Goal: Transaction & Acquisition: Obtain resource

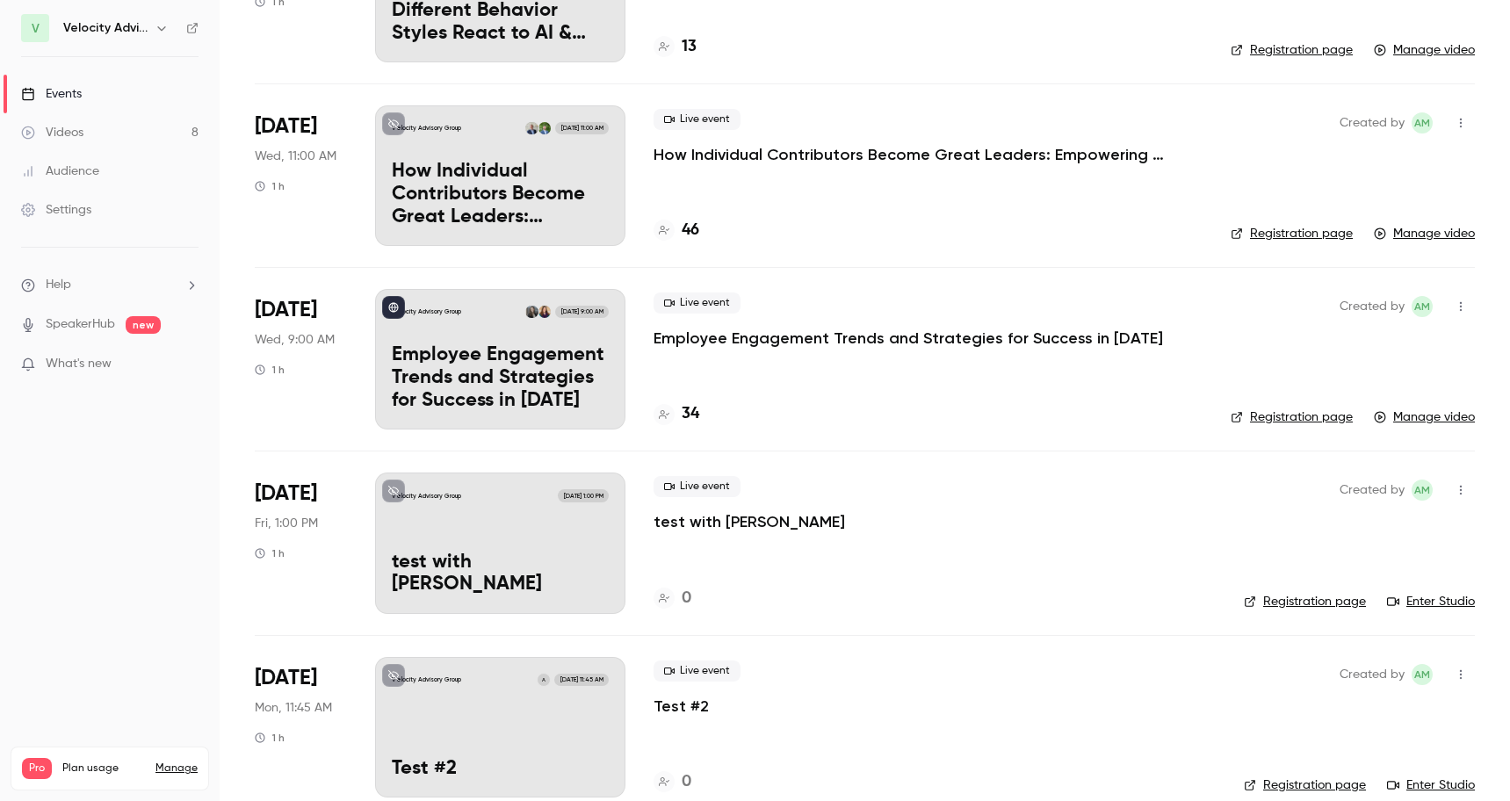
scroll to position [994, 0]
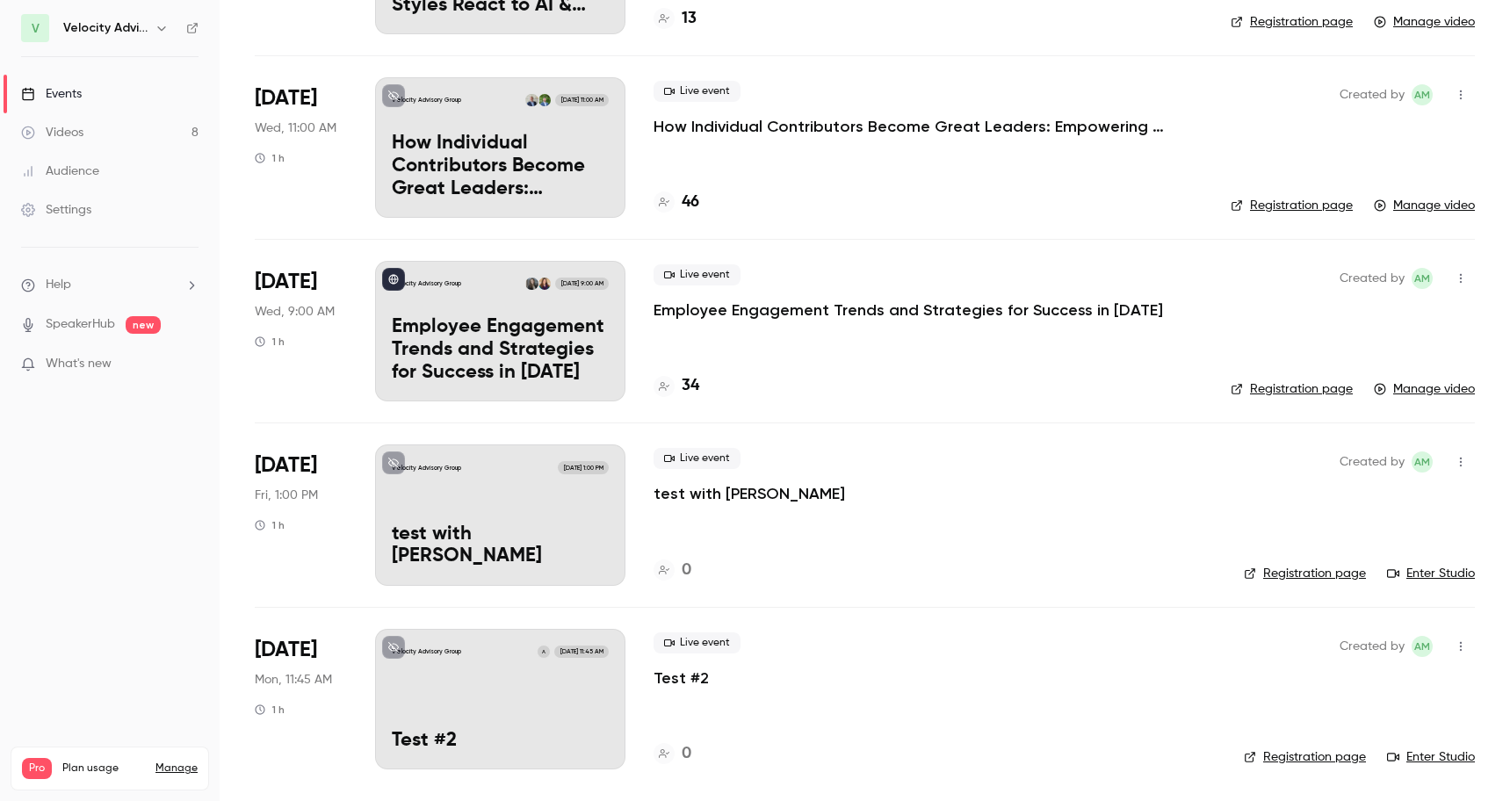
click at [882, 352] on div "Live event Employee Engagement Trends and Strategies for Success in 2025 34" at bounding box center [928, 331] width 549 height 141
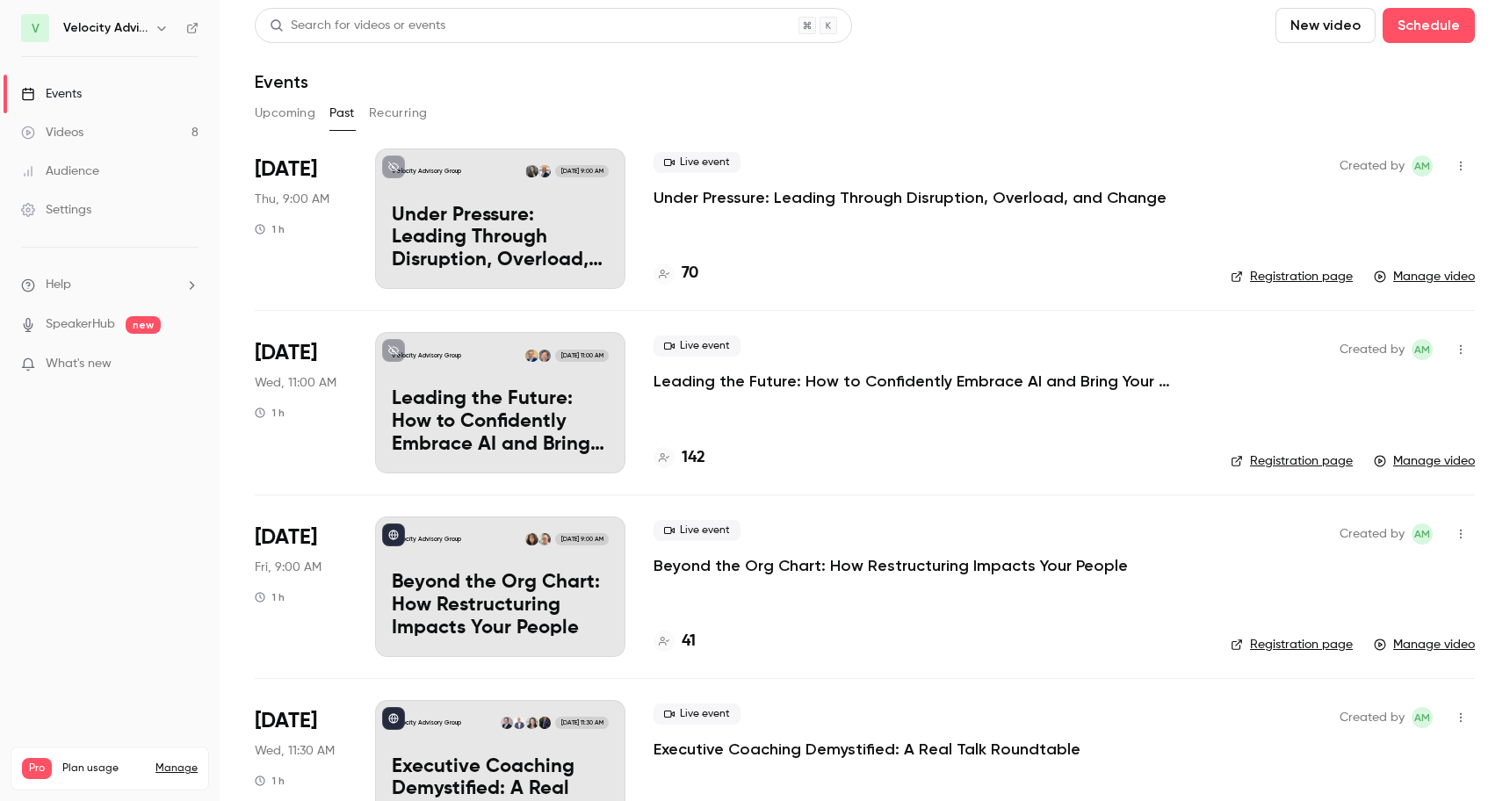
scroll to position [0, 0]
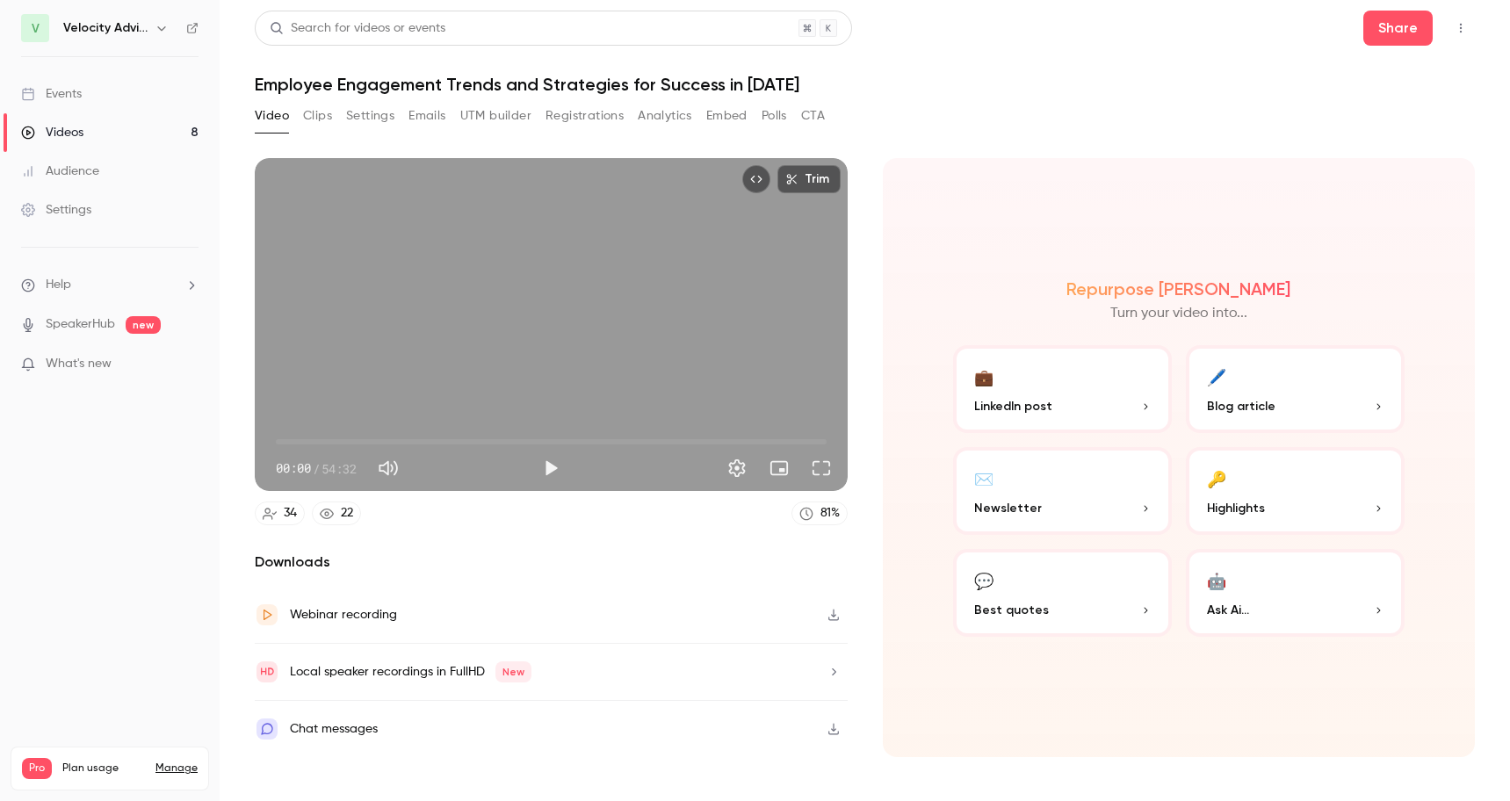
click at [564, 125] on button "Registrations" at bounding box center [585, 116] width 78 height 28
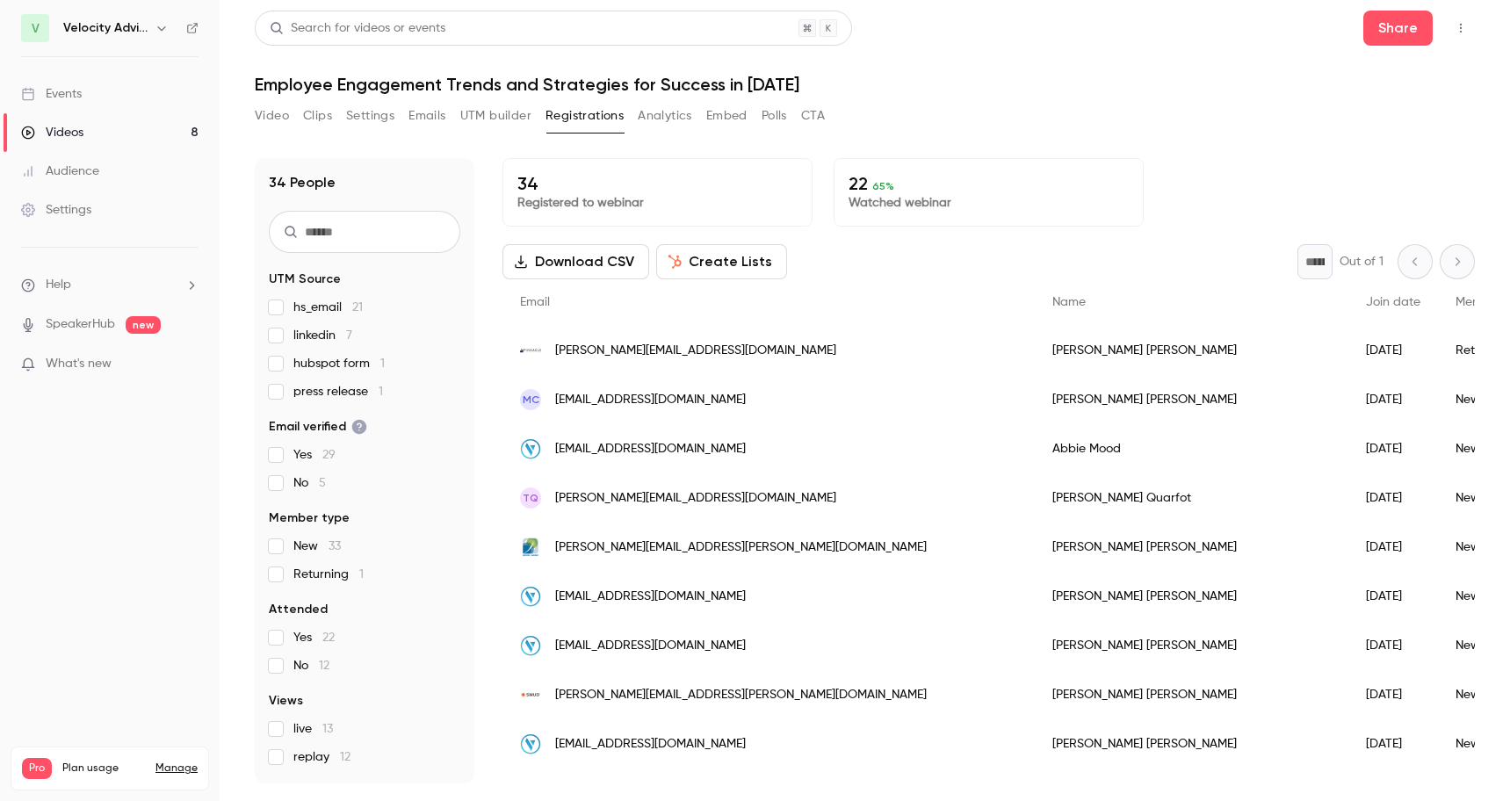
click at [604, 262] on button "Download CSV" at bounding box center [576, 261] width 147 height 35
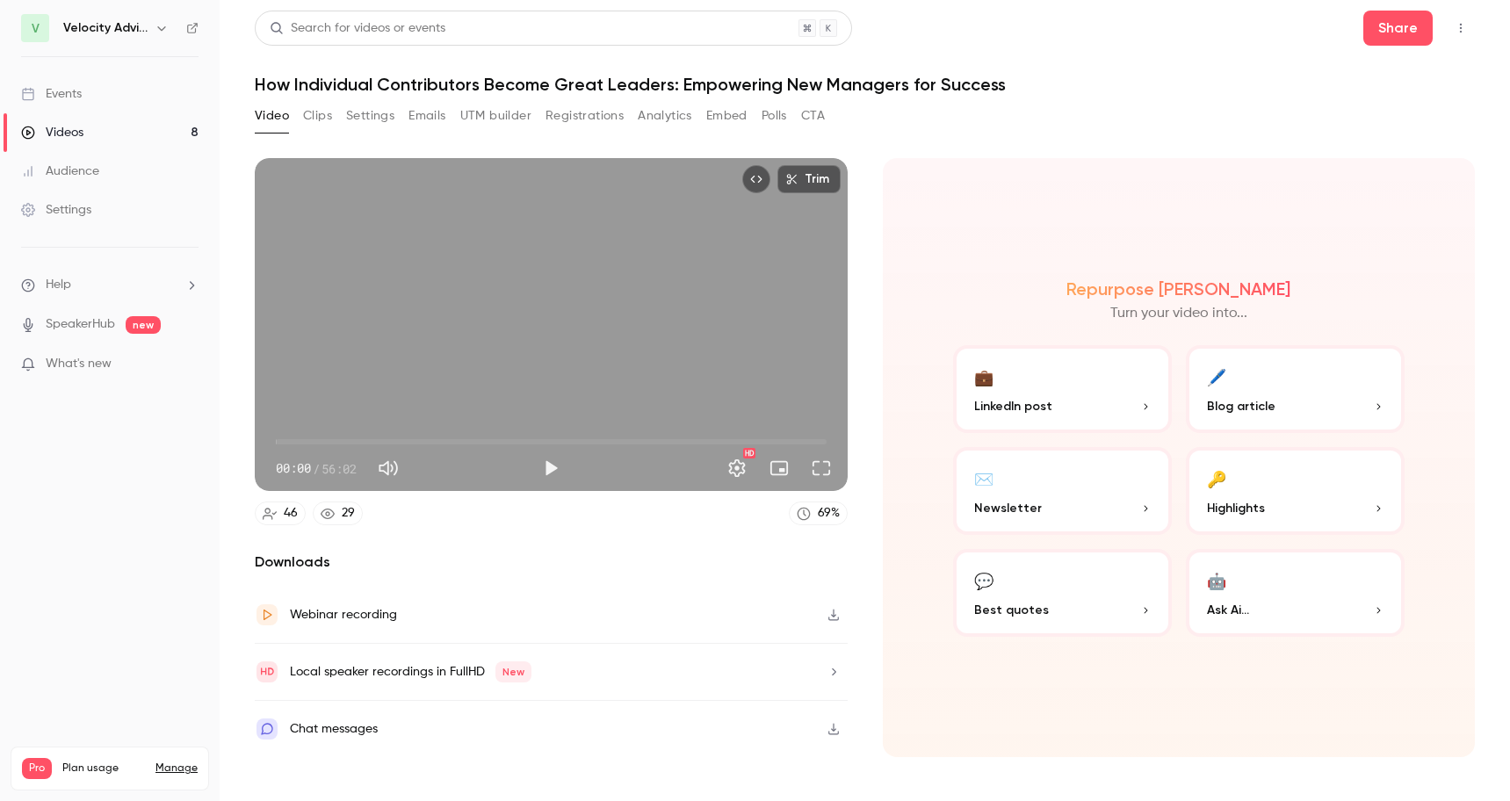
click at [596, 119] on button "Registrations" at bounding box center [585, 116] width 78 height 28
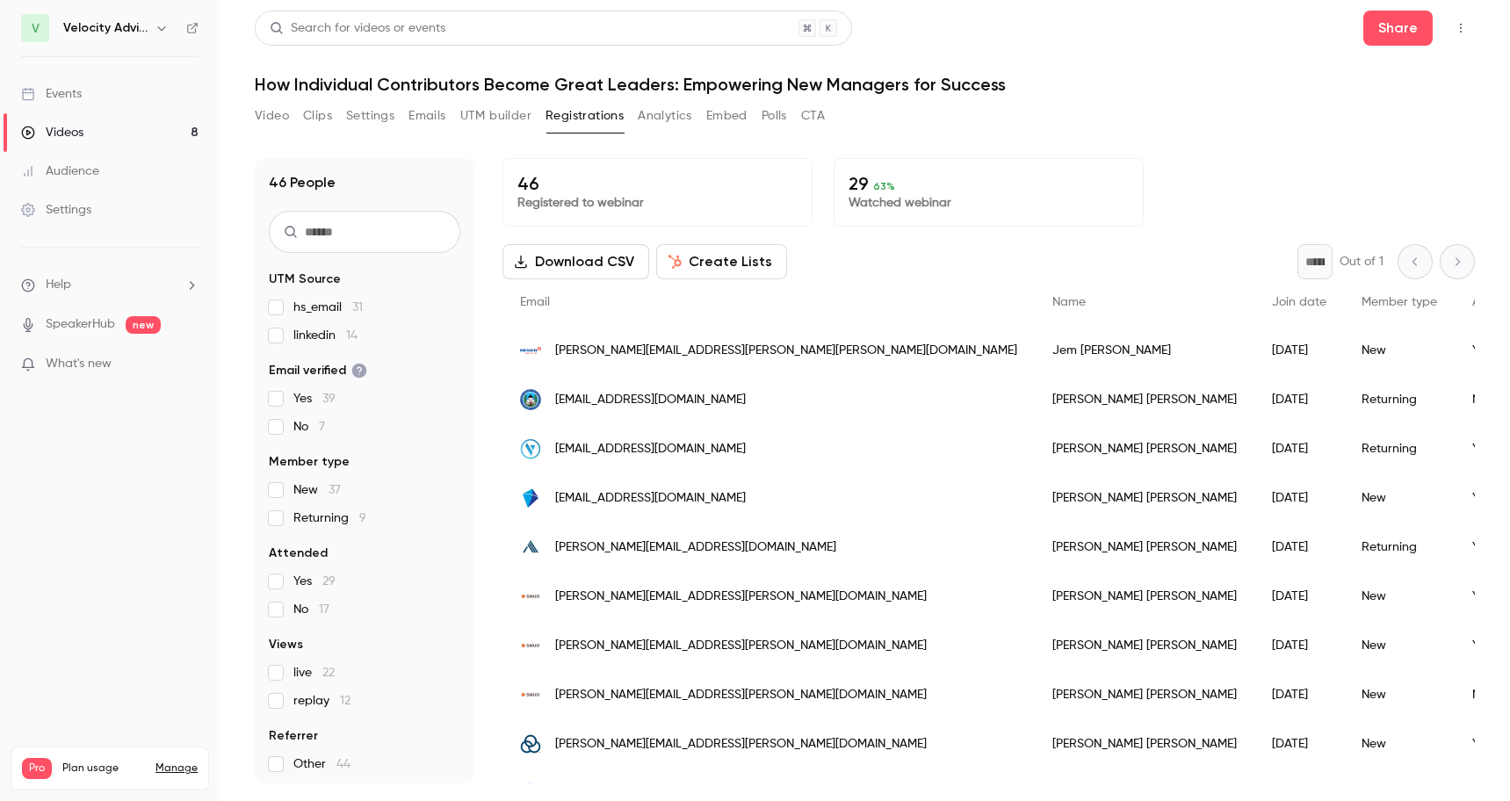
click at [625, 262] on button "Download CSV" at bounding box center [576, 261] width 147 height 35
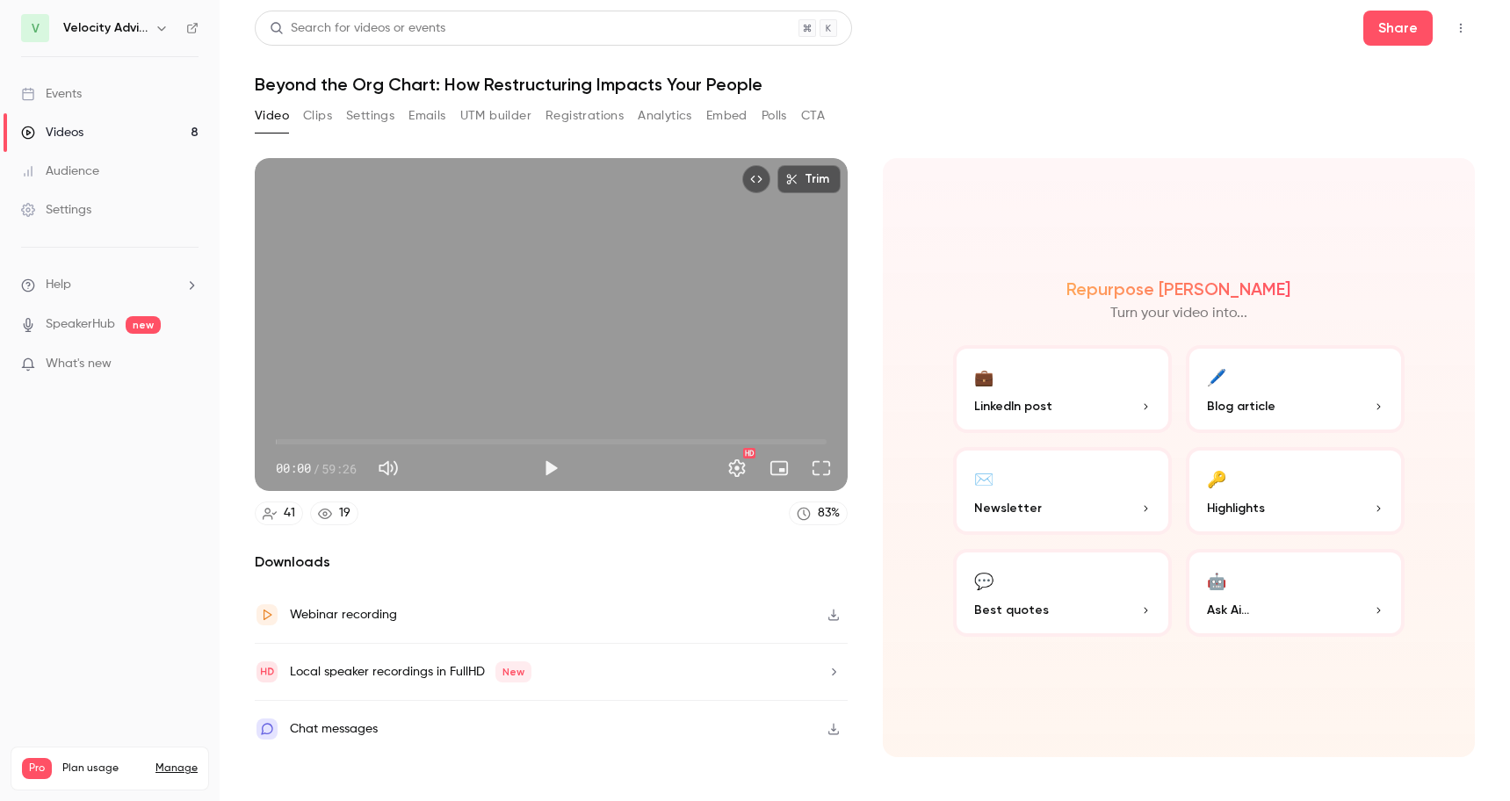
click at [567, 112] on button "Registrations" at bounding box center [585, 116] width 78 height 28
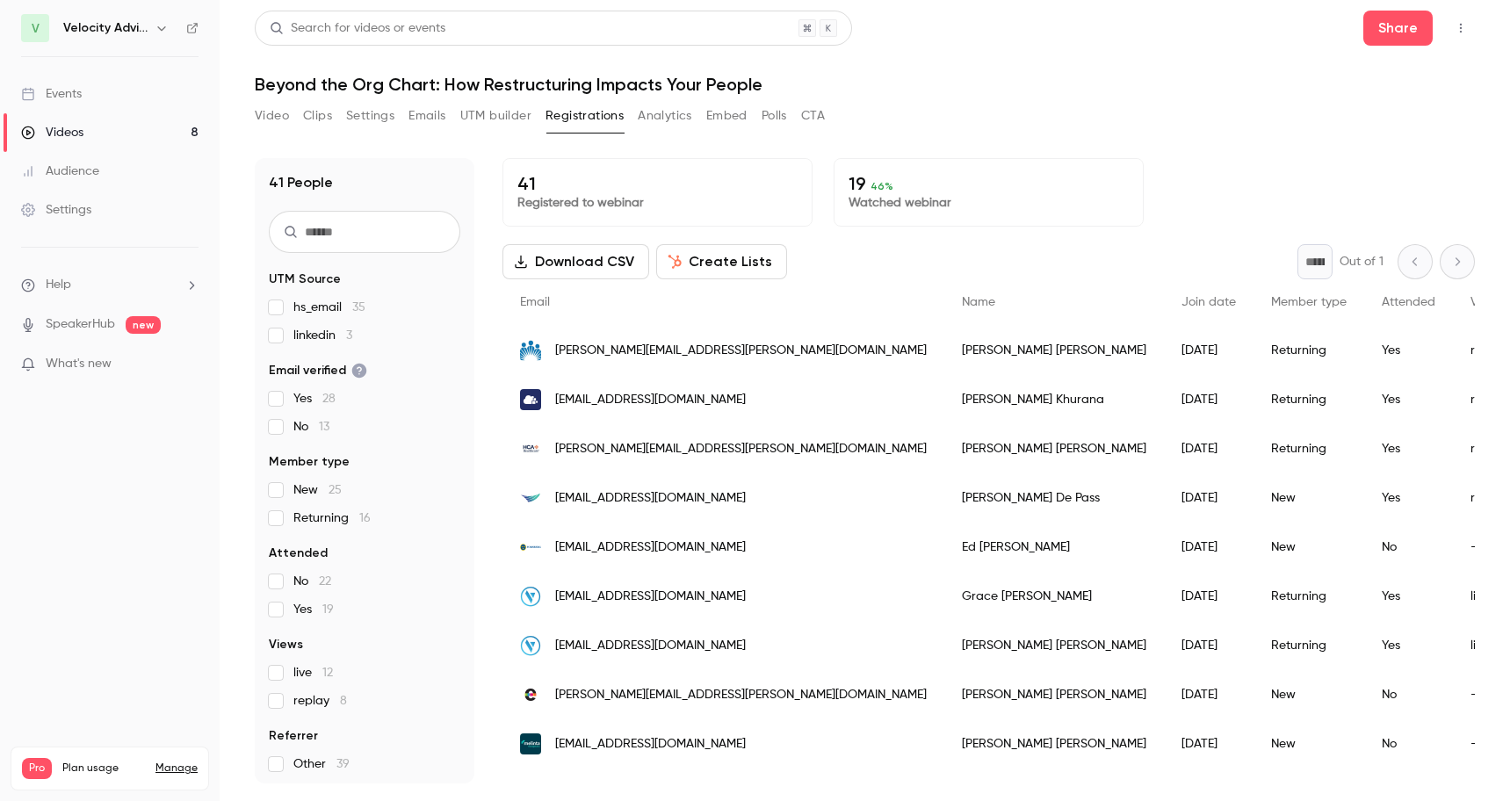
click at [568, 265] on button "Download CSV" at bounding box center [576, 261] width 147 height 35
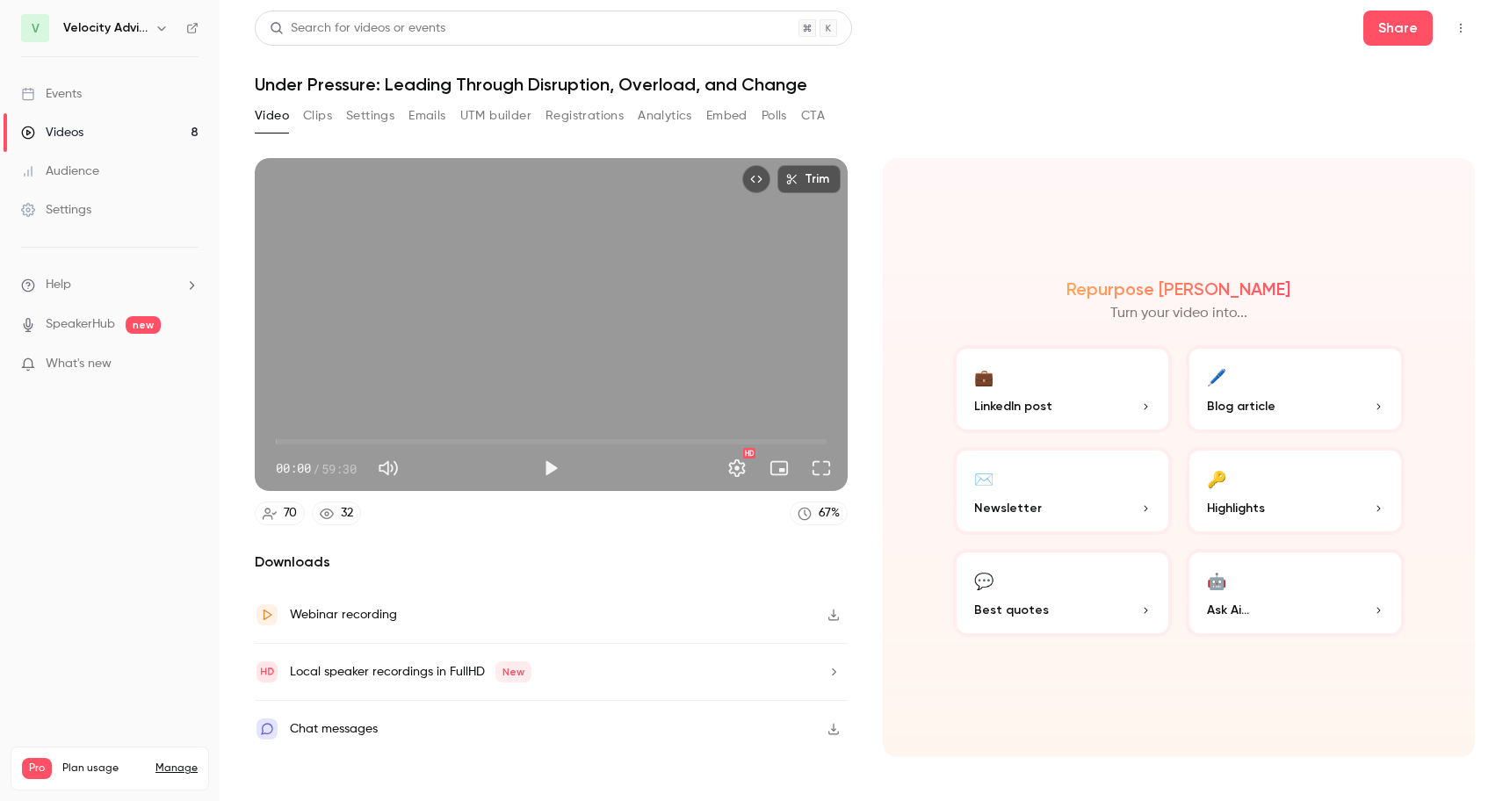
click at [562, 123] on button "Registrations" at bounding box center [585, 116] width 78 height 28
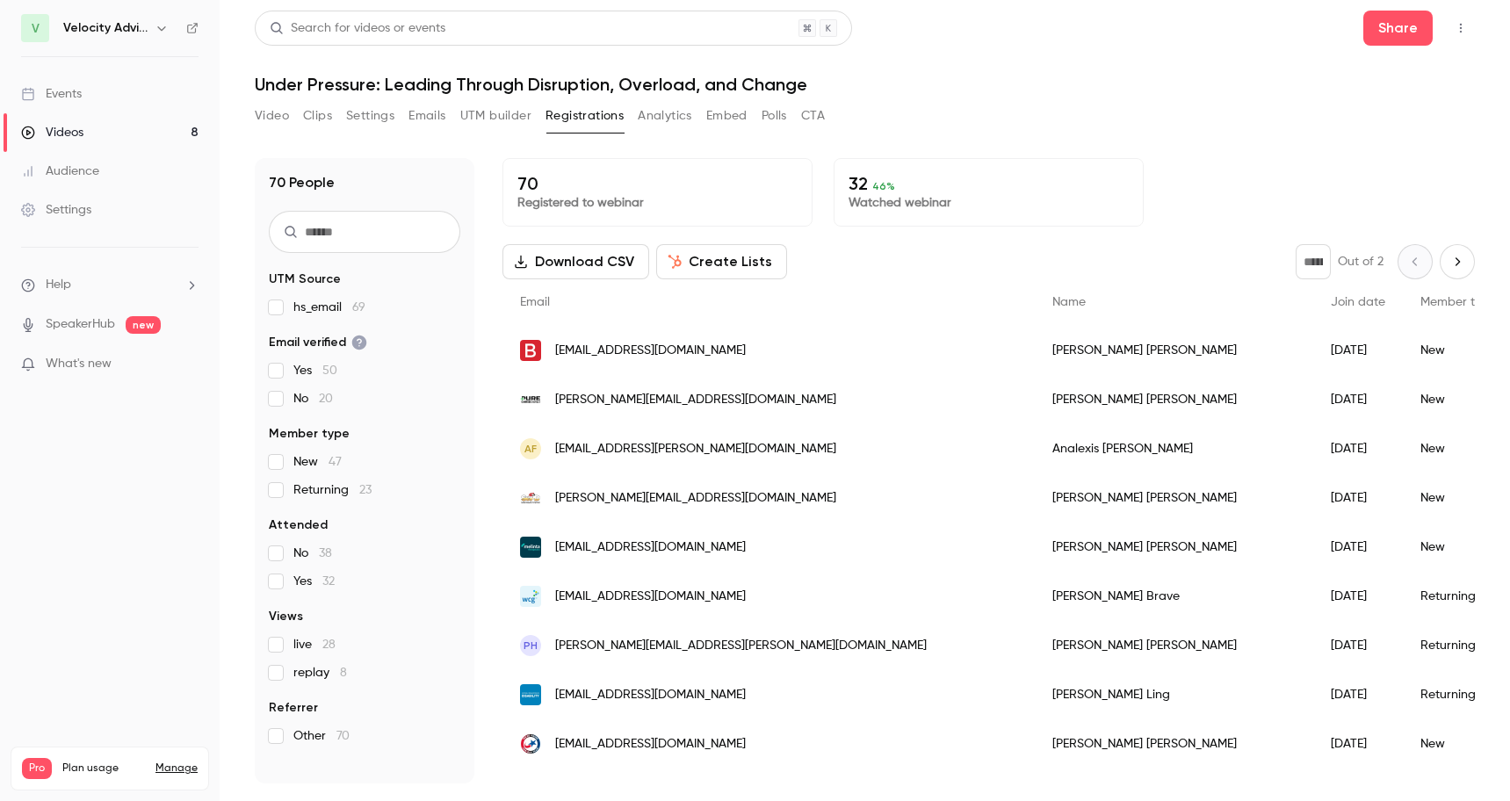
click at [576, 268] on button "Download CSV" at bounding box center [576, 261] width 147 height 35
